Goal: Task Accomplishment & Management: Complete application form

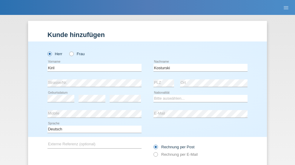
type input "Kosturski"
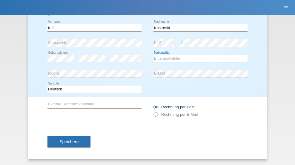
select select "BG"
select select "C"
select select "13"
select select "01"
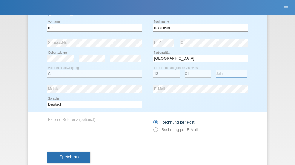
select select "2021"
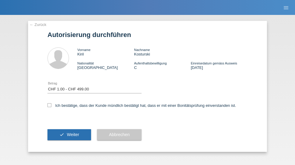
select select "1"
checkbox input "true"
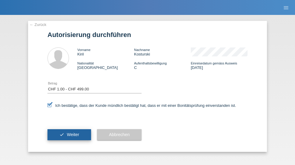
click at [69, 135] on span "Weiter" at bounding box center [73, 134] width 12 height 5
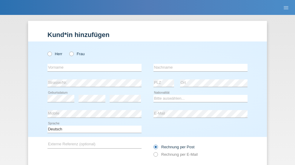
radio input "true"
click at [92, 64] on input "text" at bounding box center [94, 67] width 94 height 7
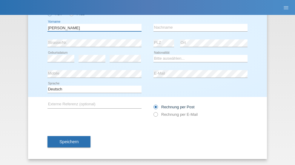
type input "Mattia"
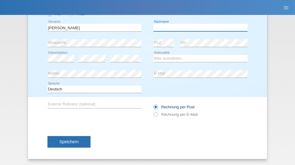
click at [198, 27] on input "text" at bounding box center [201, 27] width 94 height 7
type input "Martinazzo"
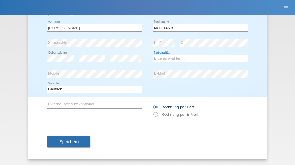
select select "CH"
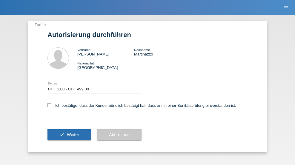
select select "1"
checkbox input "true"
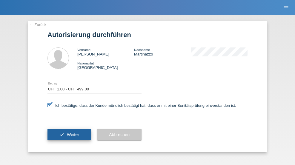
click at [69, 135] on span "Weiter" at bounding box center [73, 134] width 12 height 5
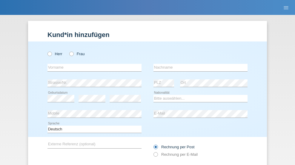
radio input "true"
click at [92, 64] on input "text" at bounding box center [94, 67] width 94 height 7
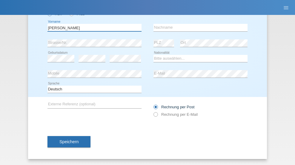
type input "David"
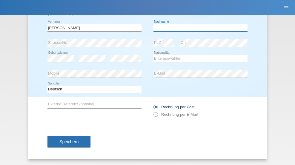
click at [198, 27] on input "text" at bounding box center [201, 27] width 94 height 7
type input "Amaral"
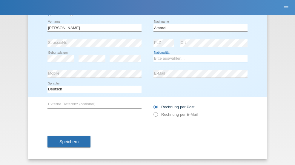
select select "PT"
select select "C"
select select "06"
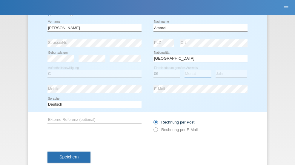
select select "07"
select select "2019"
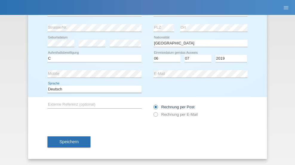
select select "en"
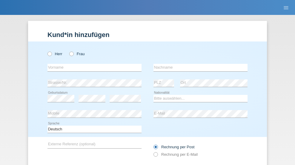
radio input "true"
click at [92, 64] on input "text" at bounding box center [94, 67] width 94 height 7
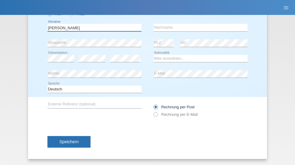
type input "tim"
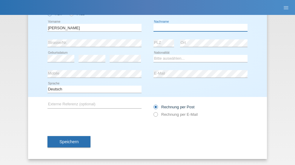
click at [198, 27] on input "text" at bounding box center [201, 27] width 94 height 7
type input "Krüger"
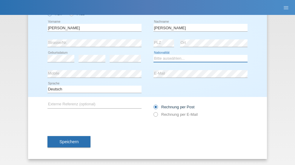
select select "DE"
select select "C"
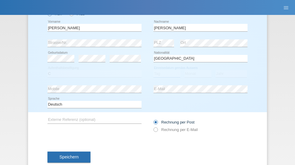
select select "05"
select select "04"
select select "2021"
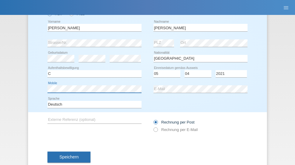
scroll to position [55, 0]
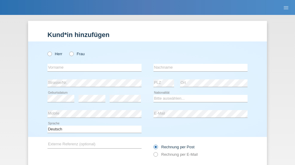
radio input "true"
click at [92, 64] on input "text" at bounding box center [94, 67] width 94 height 7
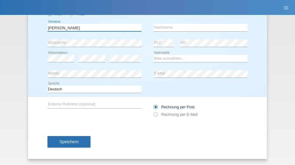
type input "Schumacher"
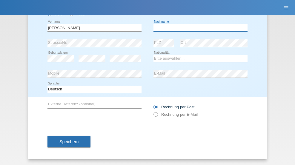
click at [198, 27] on input "text" at bounding box center [201, 27] width 94 height 7
type input "Christian"
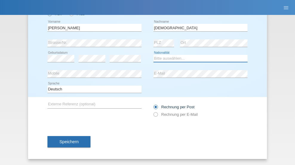
select select "CH"
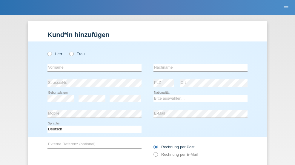
radio input "true"
click at [92, 64] on input "text" at bounding box center [94, 67] width 94 height 7
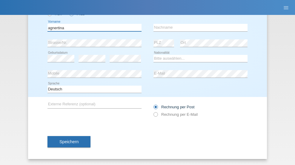
type input "agnertina"
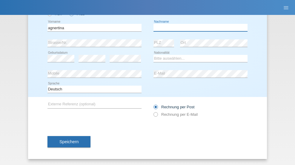
click at [198, 27] on input "text" at bounding box center [201, 27] width 94 height 7
type input "noshaj"
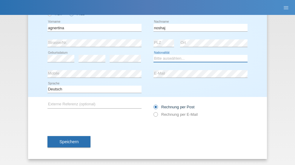
select select "NL"
select select "C"
select select "01"
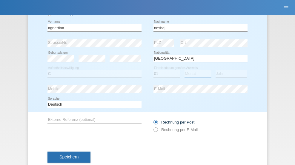
select select "08"
select select "2021"
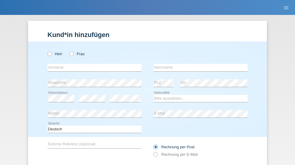
radio input "true"
click at [92, 64] on input "text" at bounding box center [94, 67] width 94 height 7
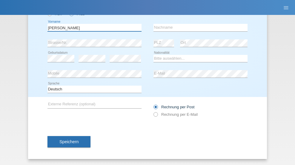
type input "Miguel"
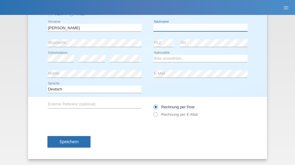
click at [198, 27] on input "text" at bounding box center [201, 27] width 94 height 7
type input "Pinzo"
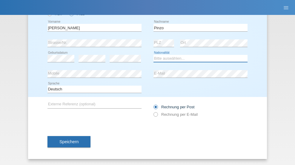
select select "CH"
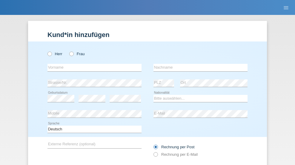
radio input "true"
click at [92, 64] on input "text" at bounding box center [94, 67] width 94 height 7
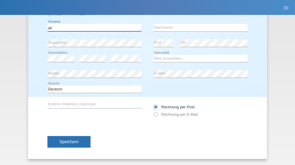
type input "ali"
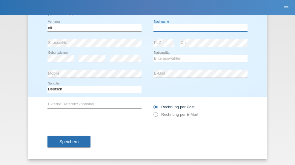
click at [198, 27] on input "text" at bounding box center [201, 27] width 94 height 7
type input "Amini"
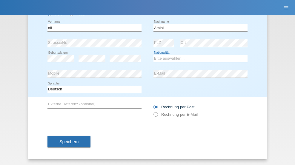
select select "AF"
select select "C"
select select "18"
select select "08"
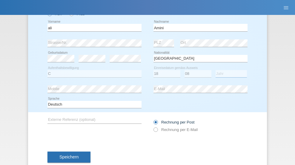
select select "2015"
